Goal: Book appointment/travel/reservation

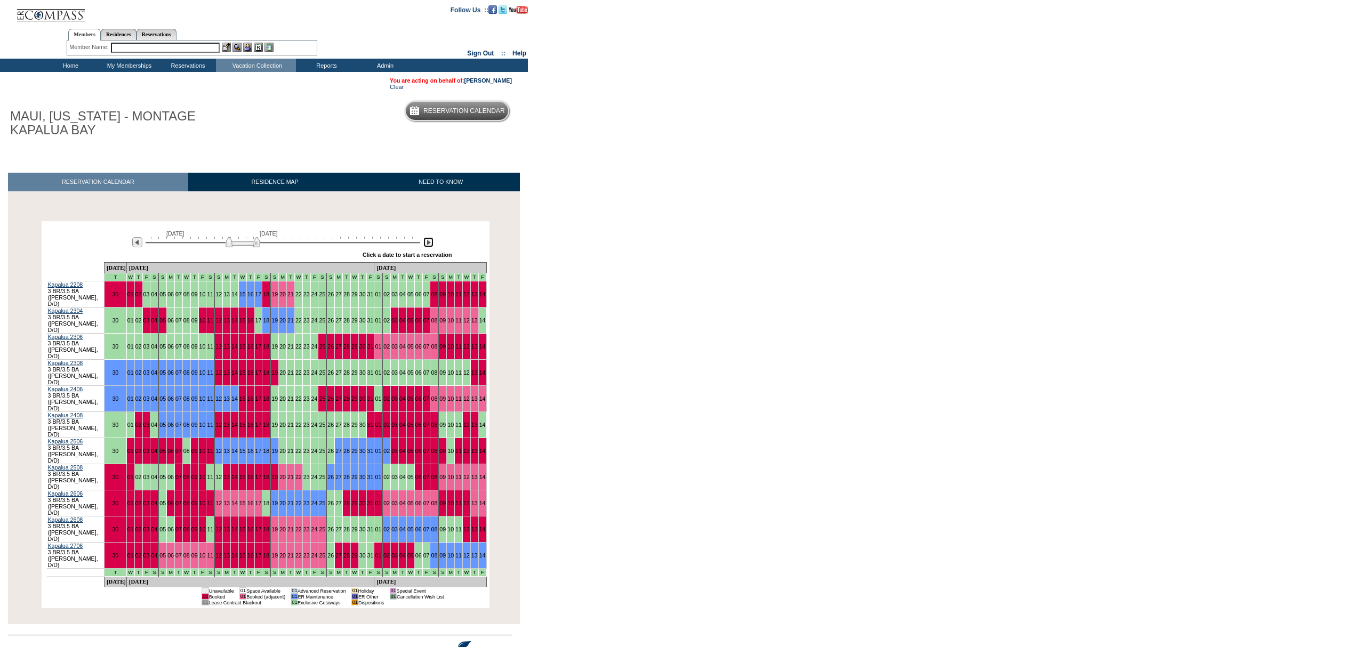
click at [429, 239] on img at bounding box center [428, 242] width 10 height 10
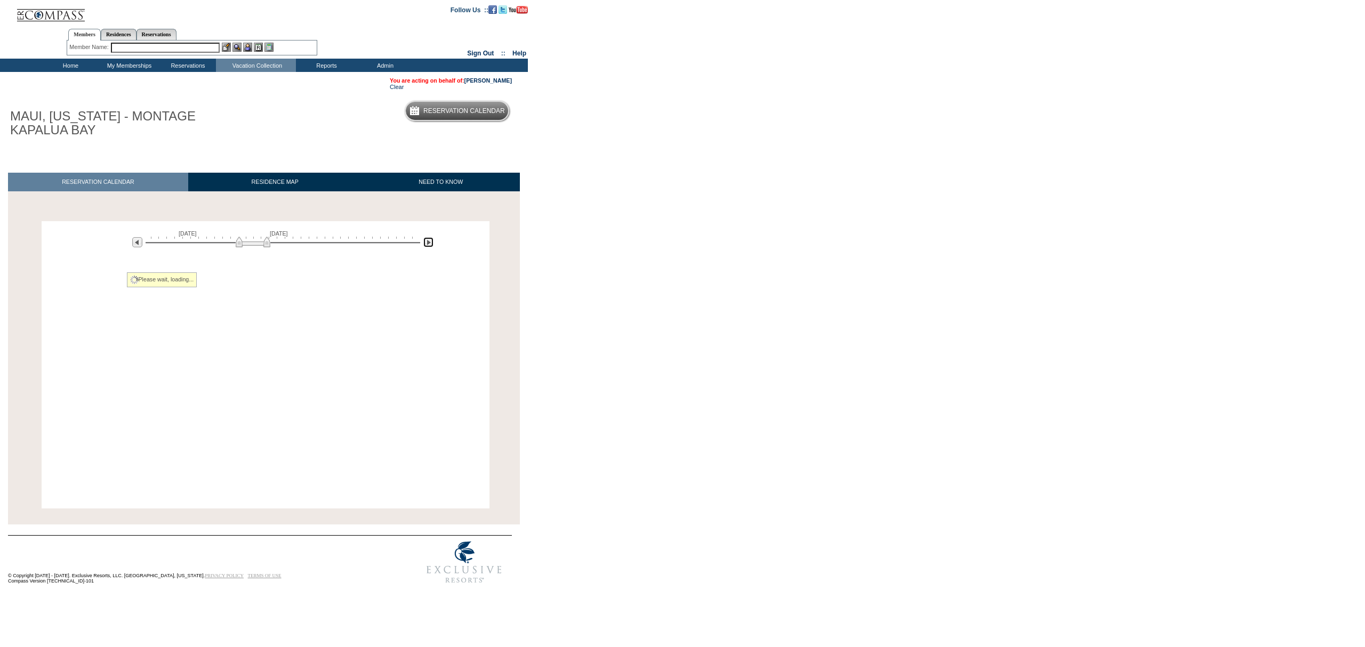
click at [429, 239] on img at bounding box center [428, 242] width 10 height 10
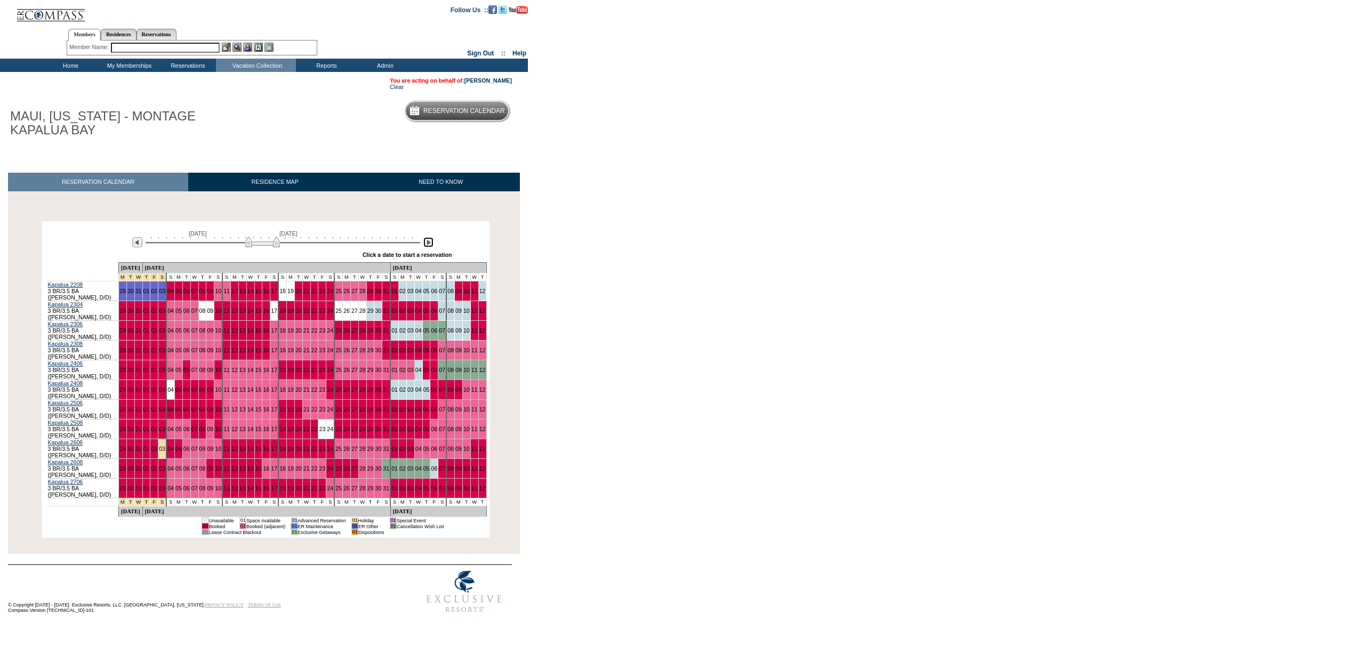
click at [429, 239] on img at bounding box center [428, 242] width 10 height 10
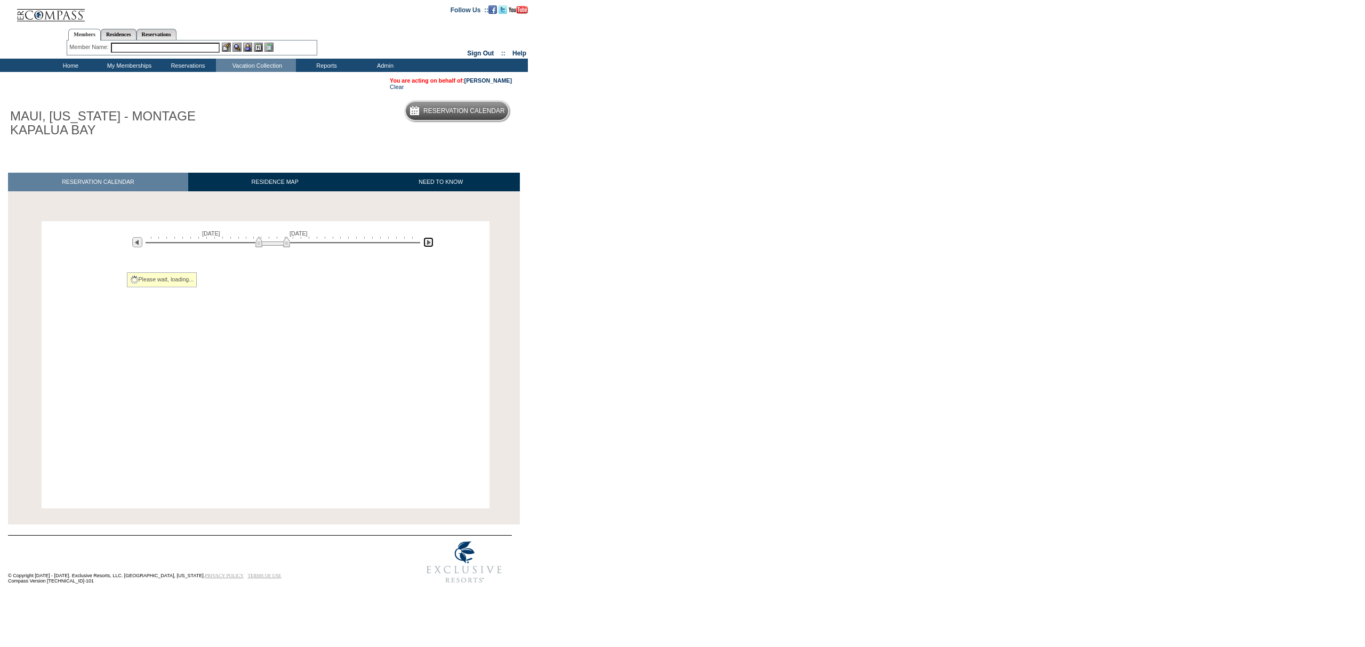
click at [429, 239] on img at bounding box center [428, 242] width 10 height 10
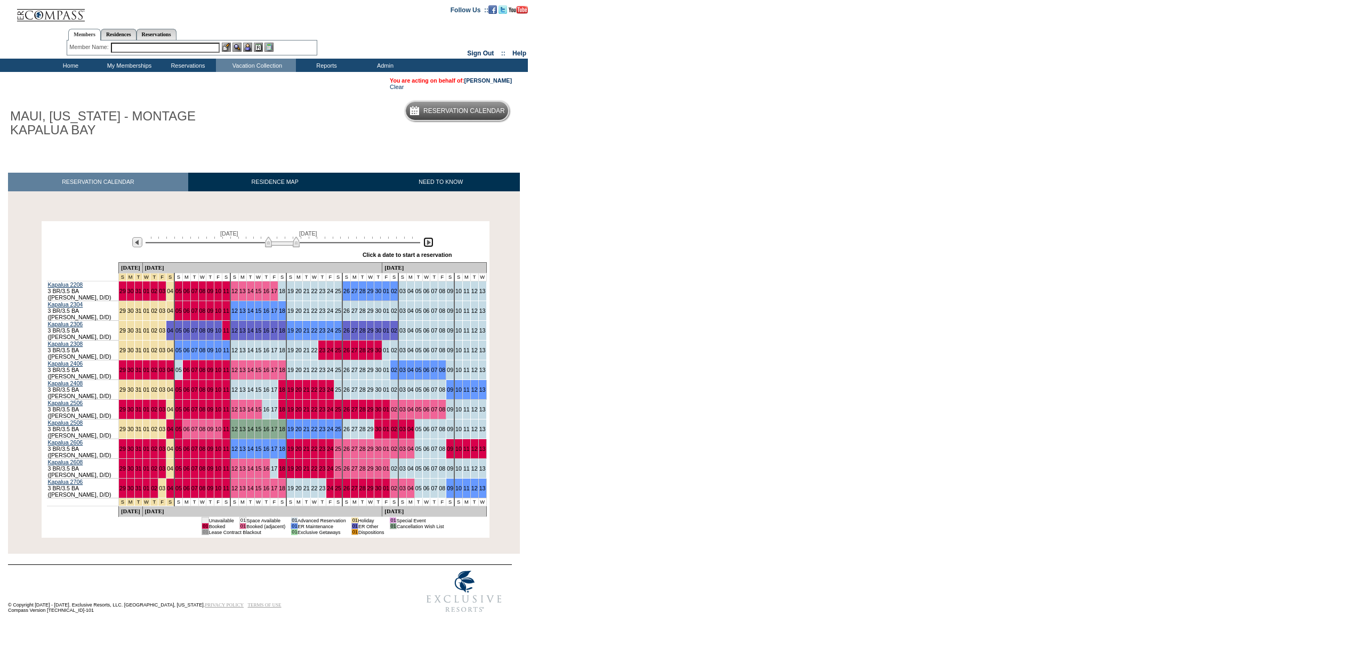
click at [429, 239] on img at bounding box center [428, 242] width 10 height 10
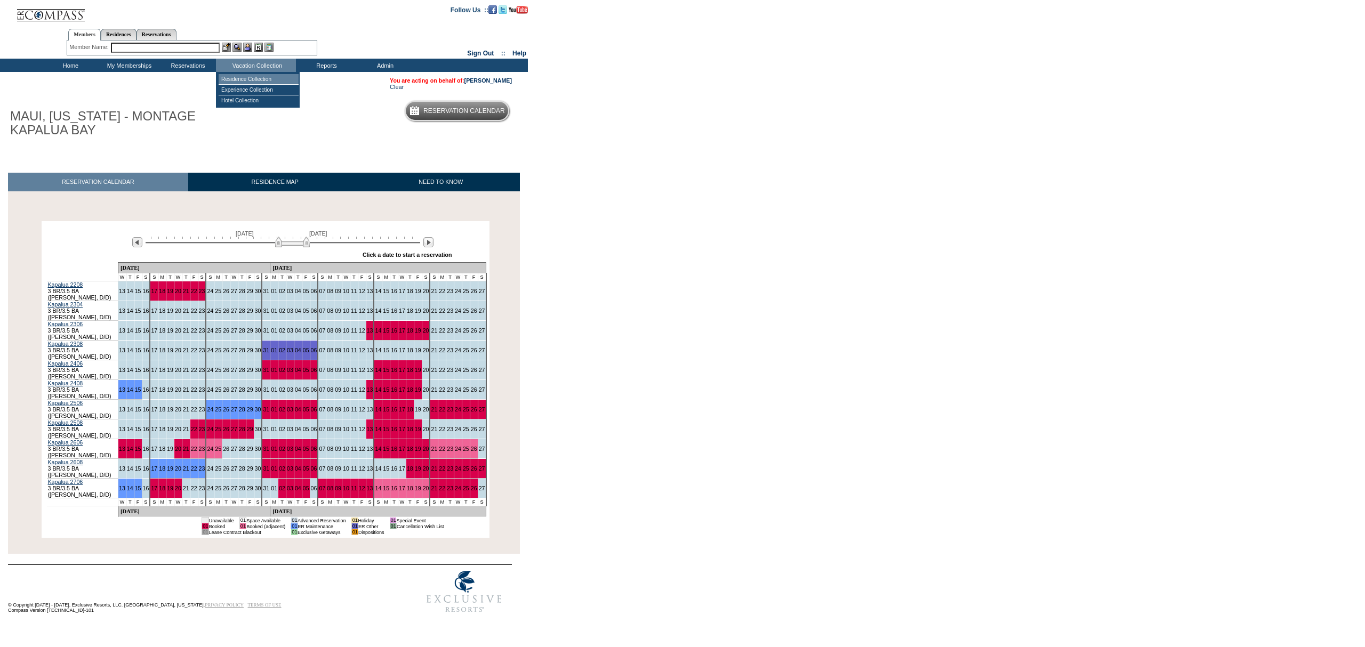
click at [256, 79] on td "Residence Collection" at bounding box center [259, 79] width 80 height 11
